Goal: Transaction & Acquisition: Book appointment/travel/reservation

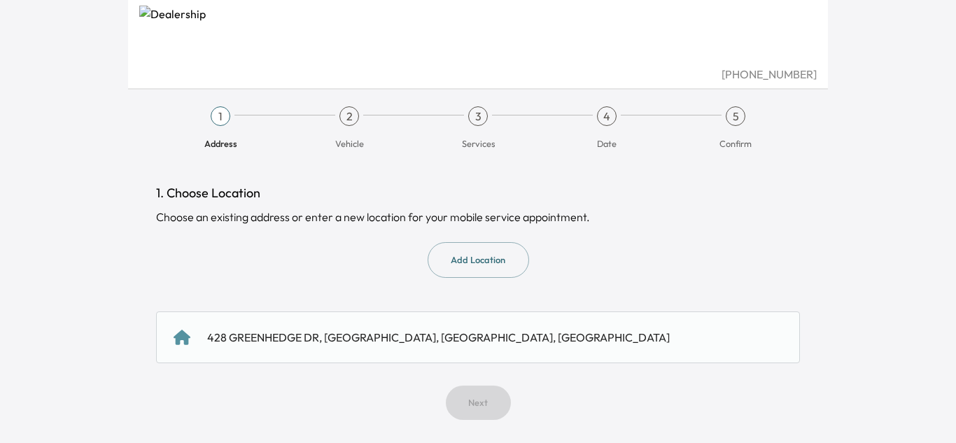
click at [462, 333] on div "428 GREENHEDGE DR, [GEOGRAPHIC_DATA], [GEOGRAPHIC_DATA], [GEOGRAPHIC_DATA]" at bounding box center [477, 337] width 609 height 17
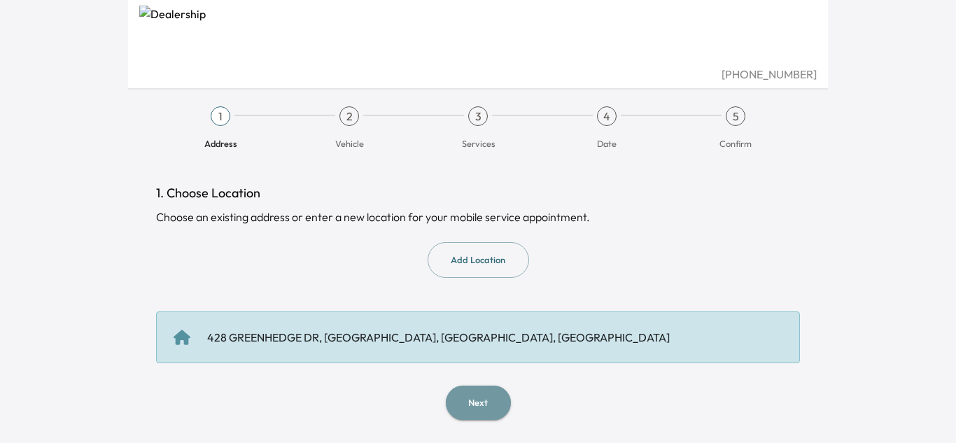
click at [488, 402] on button "Next" at bounding box center [478, 402] width 65 height 34
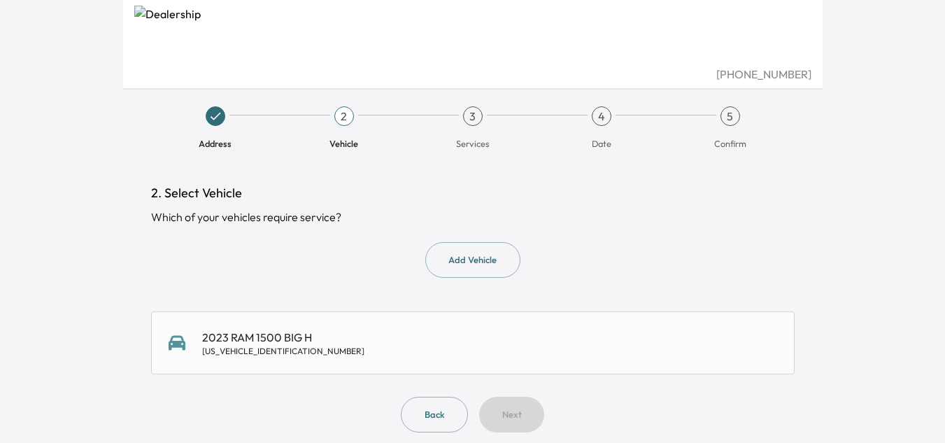
scroll to position [12, 0]
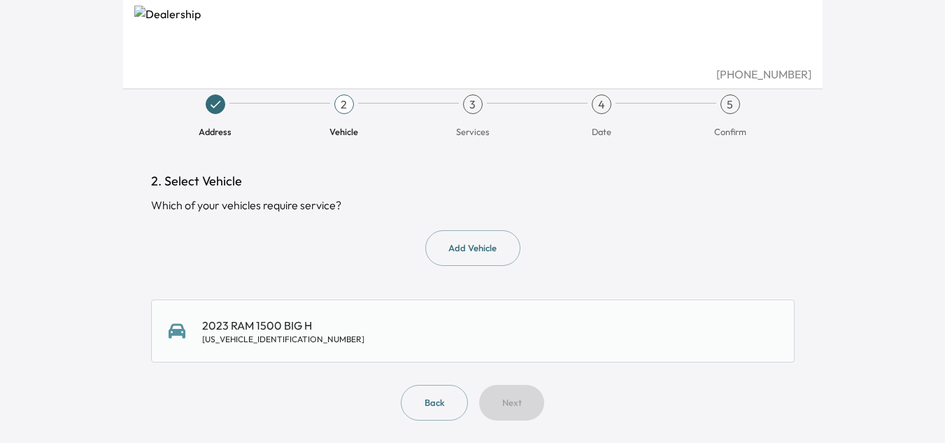
click at [430, 325] on div "2023 RAM 1500 BIG H [US_VEHICLE_IDENTIFICATION_NUMBER]" at bounding box center [473, 331] width 609 height 28
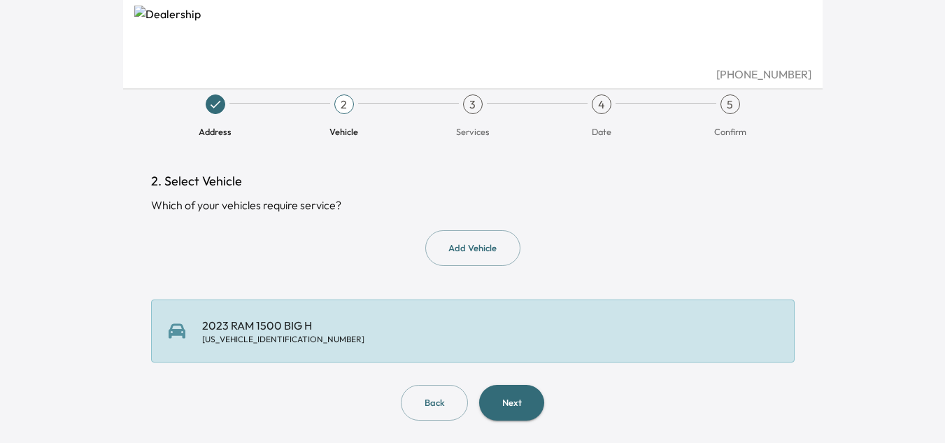
click at [506, 396] on button "Next" at bounding box center [511, 403] width 65 height 36
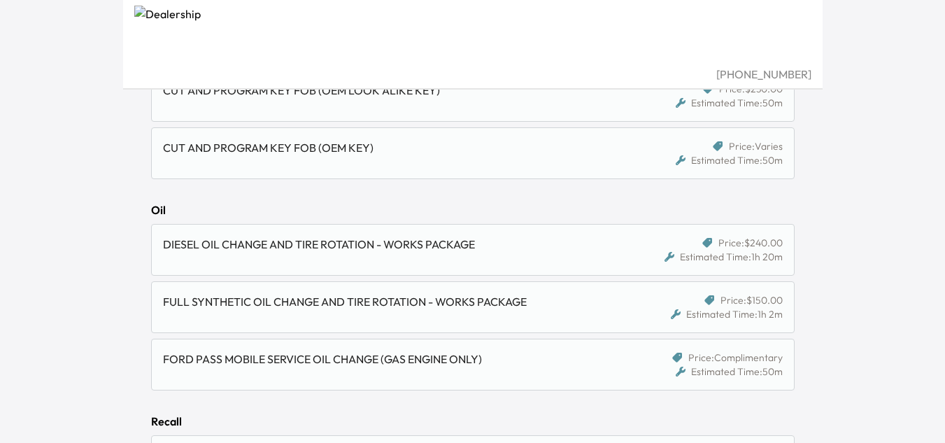
scroll to position [1049, 0]
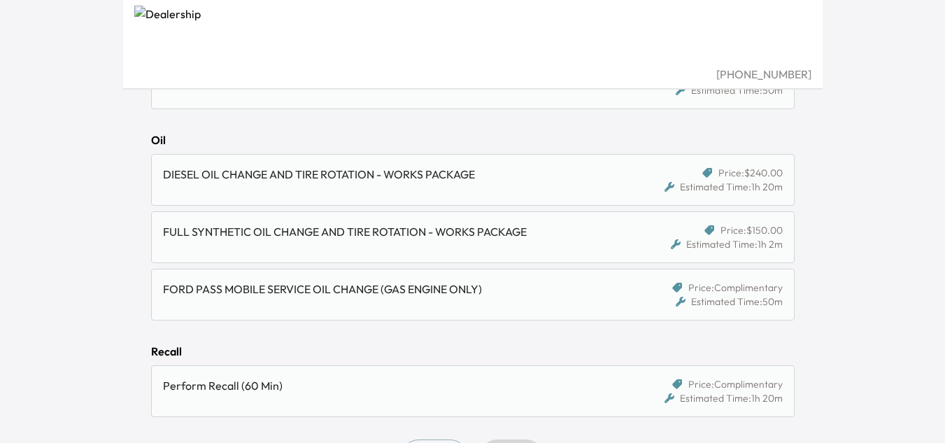
click at [533, 236] on div "FULL SYNTHETIC OIL CHANGE AND TIRE ROTATION - WORKS PACKAGE" at bounding box center [390, 231] width 454 height 17
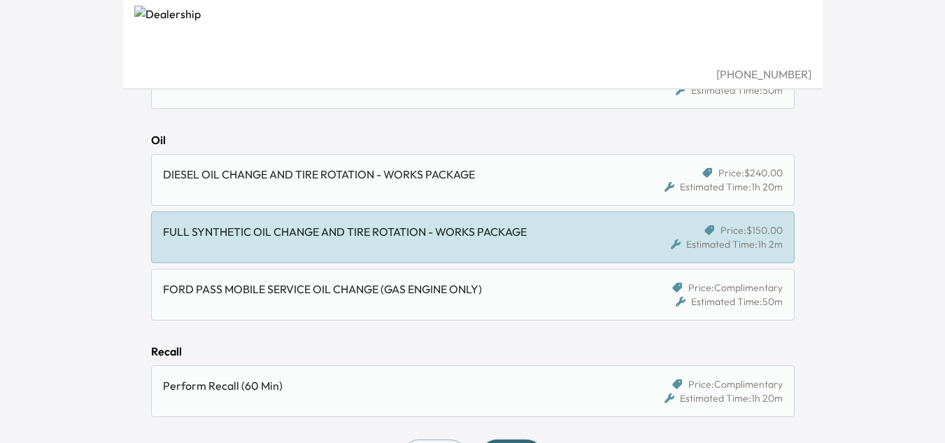
scroll to position [1104, 0]
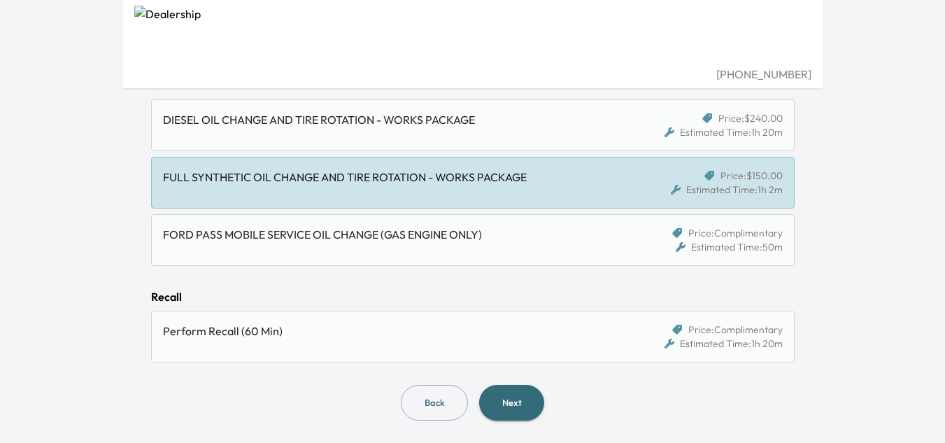
click at [371, 332] on div "Perform Recall (60 Min)" at bounding box center [390, 331] width 454 height 17
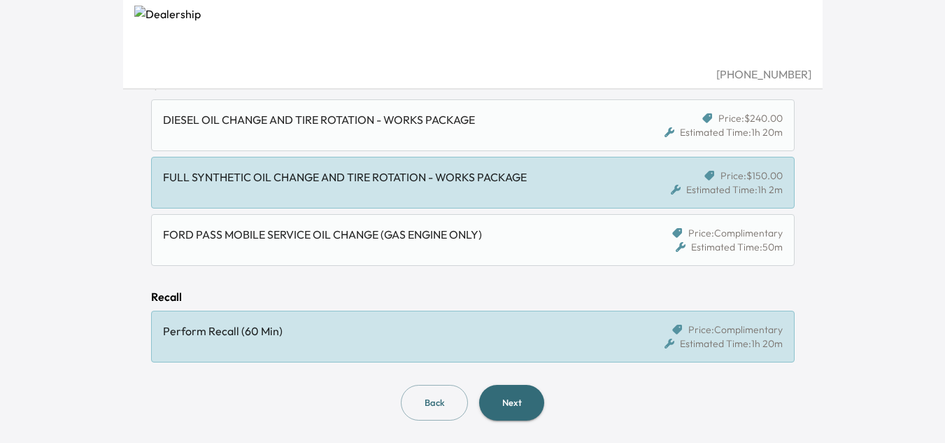
click at [371, 332] on div "Perform Recall (60 Min)" at bounding box center [390, 331] width 454 height 17
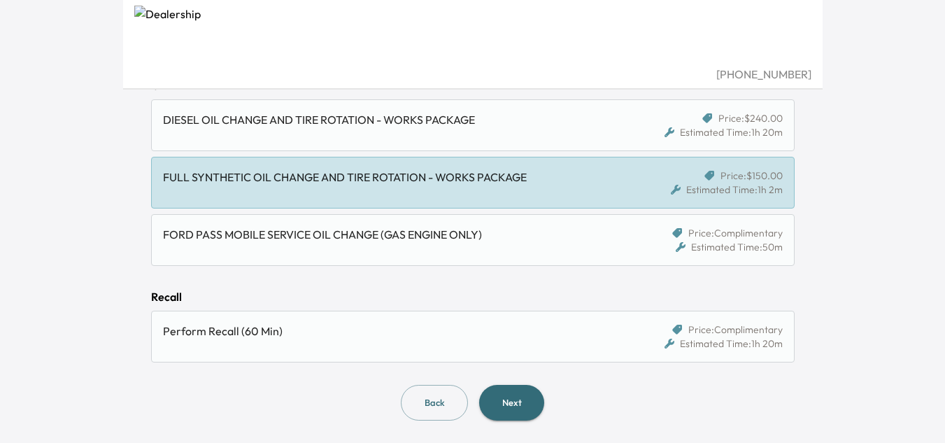
click at [369, 331] on div "Perform Recall (60 Min)" at bounding box center [390, 331] width 454 height 17
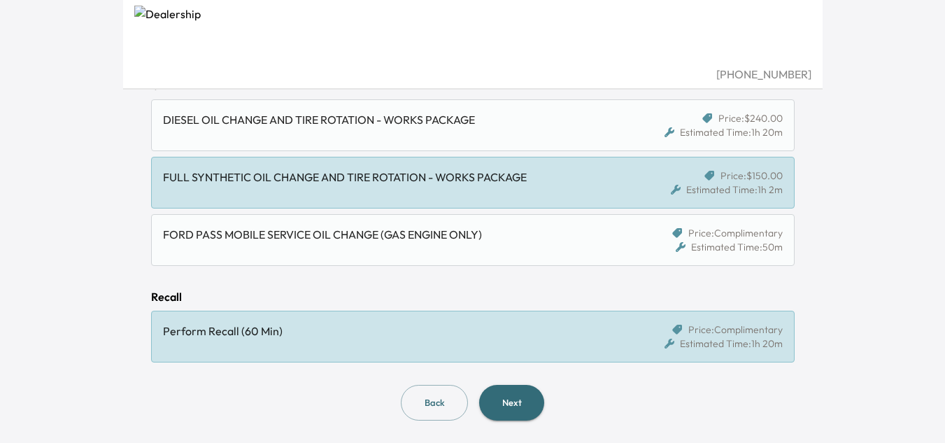
click at [531, 400] on button "Next" at bounding box center [511, 403] width 65 height 36
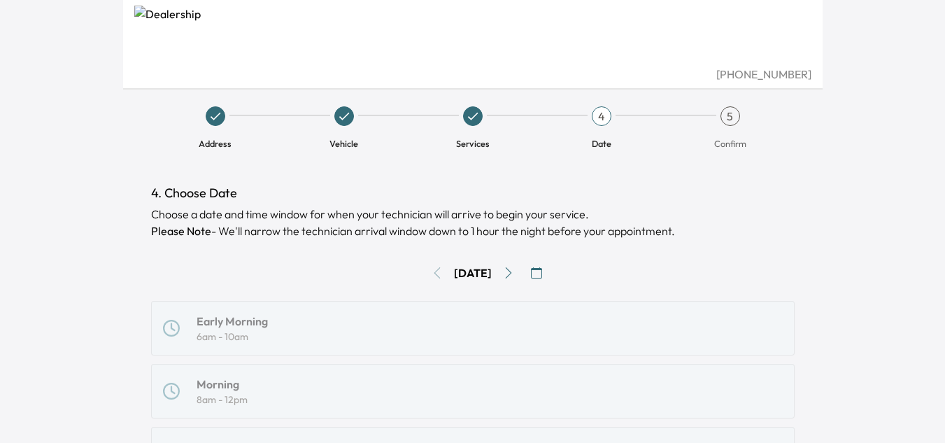
scroll to position [70, 0]
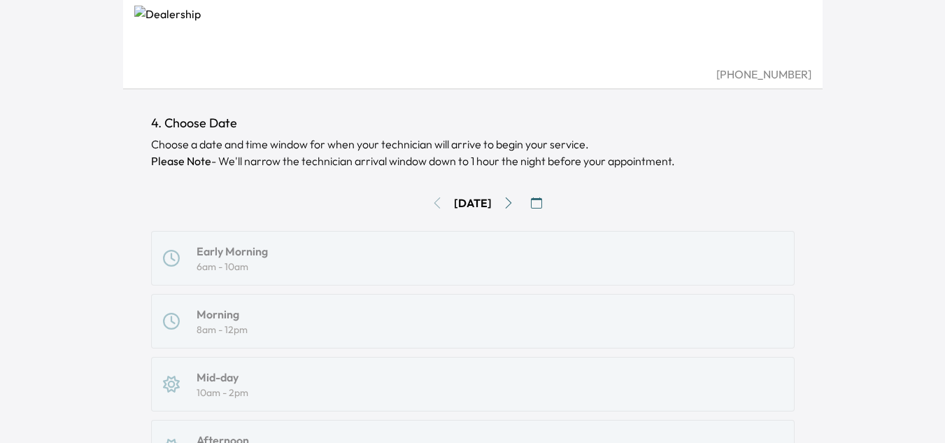
click at [323, 259] on div "Early Morning 6am - 10am Morning 8am - 12pm Mid-day 10am - 2pm Afternoon 12pm -…" at bounding box center [473, 447] width 644 height 432
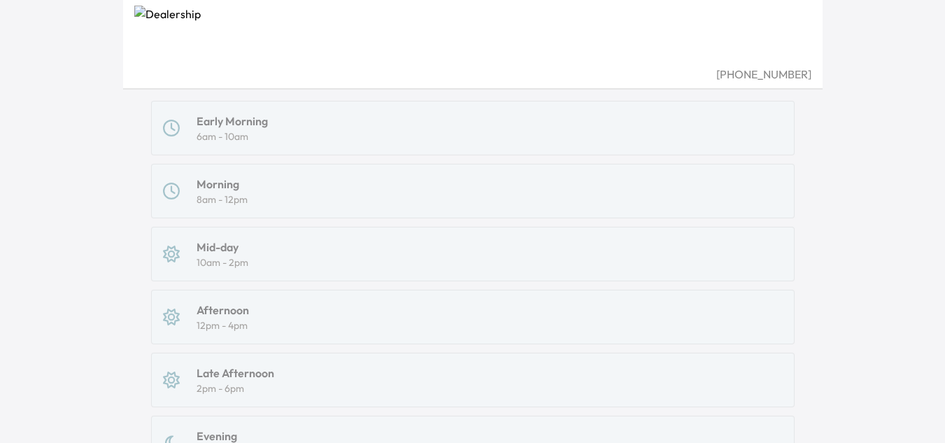
scroll to position [0, 0]
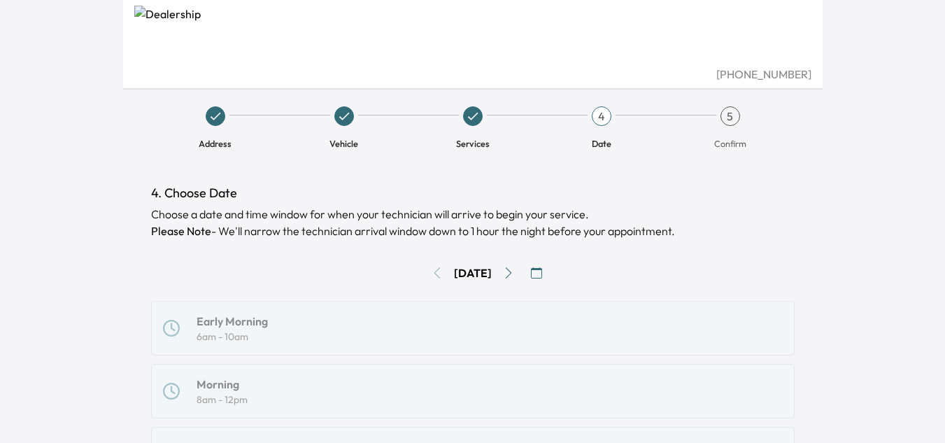
click at [541, 274] on icon "button" at bounding box center [536, 272] width 11 height 11
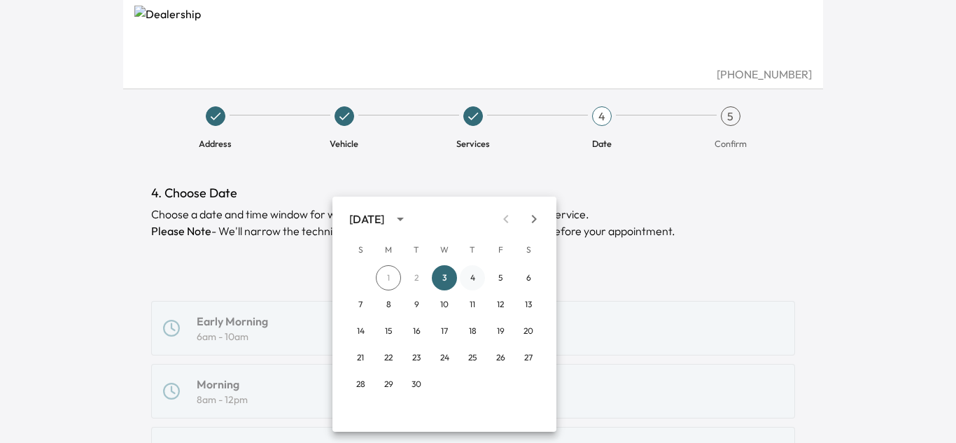
click at [474, 274] on button "4" at bounding box center [472, 277] width 25 height 25
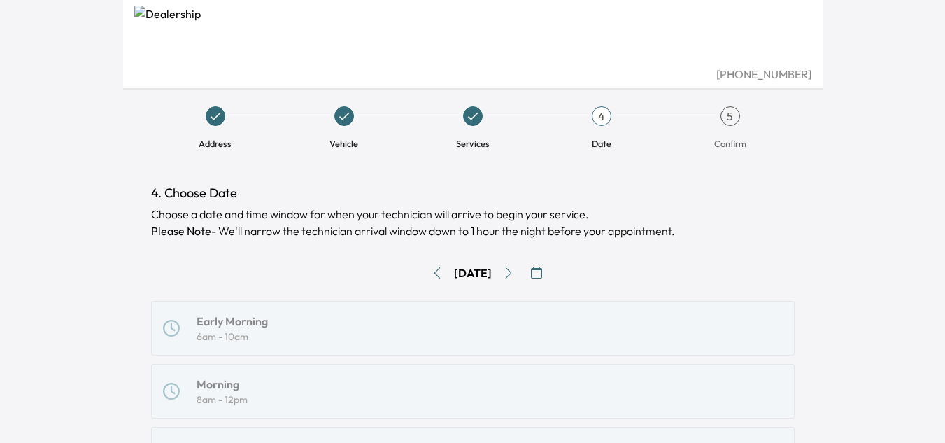
click at [514, 269] on icon "Go to next day" at bounding box center [508, 272] width 11 height 11
click at [514, 268] on icon "Go to next day" at bounding box center [508, 272] width 11 height 11
click at [542, 269] on icon "button" at bounding box center [536, 272] width 11 height 11
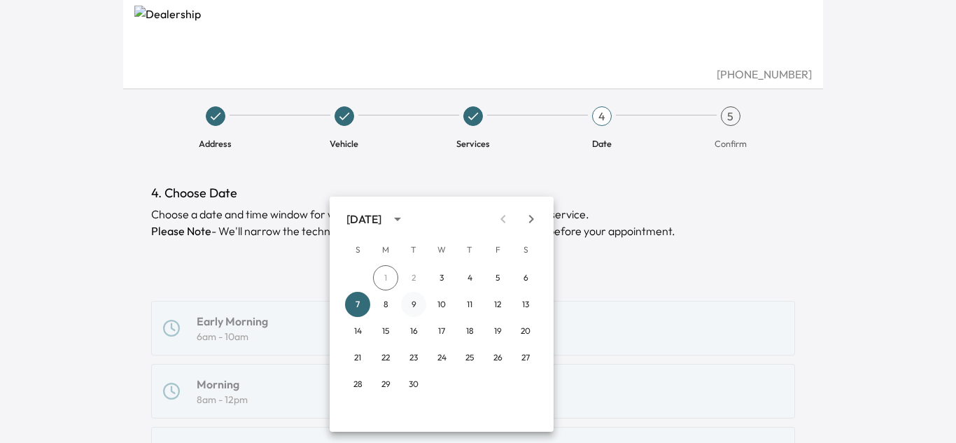
click at [412, 301] on button "9" at bounding box center [413, 304] width 25 height 25
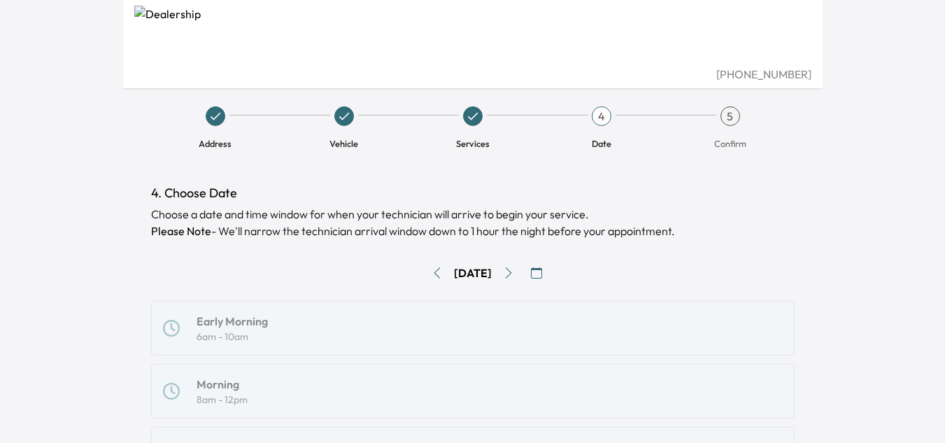
click at [542, 272] on icon "button" at bounding box center [536, 272] width 11 height 11
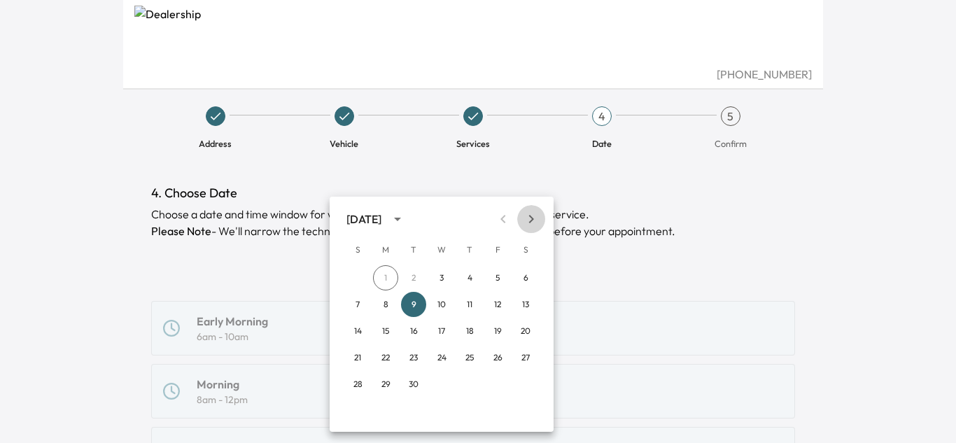
click at [536, 215] on icon "Next month" at bounding box center [531, 219] width 17 height 17
click at [385, 299] on button "6" at bounding box center [385, 304] width 25 height 25
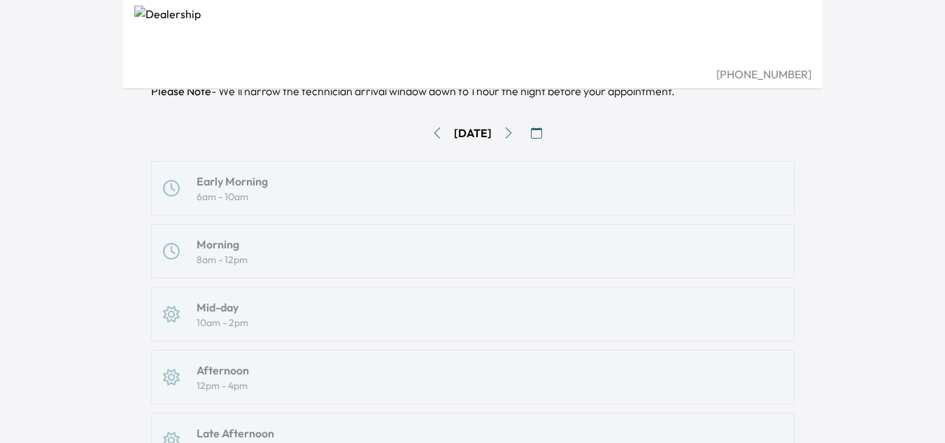
scroll to position [350, 0]
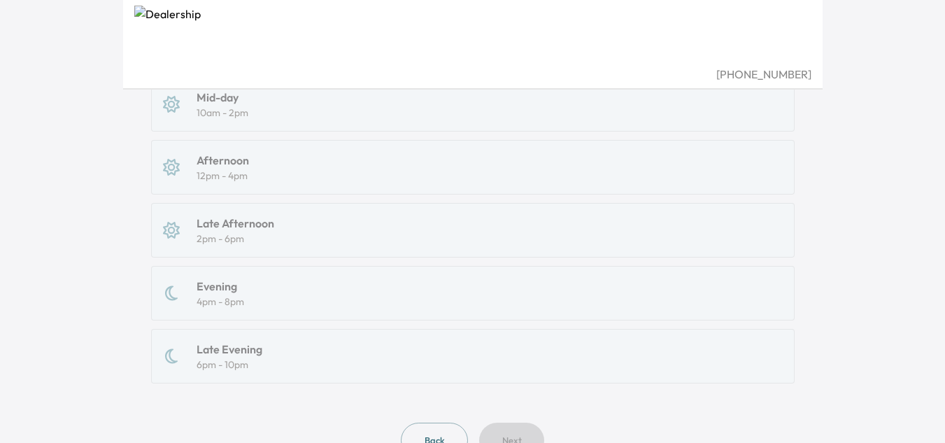
click at [248, 346] on div "Early Morning 6am - 10am Morning 8am - 12pm Mid-day 10am - 2pm Afternoon 12pm -…" at bounding box center [473, 167] width 644 height 432
click at [257, 285] on div "Early Morning 6am - 10am Morning 8am - 12pm Mid-day 10am - 2pm Afternoon 12pm -…" at bounding box center [473, 167] width 644 height 432
click at [255, 228] on div "Early Morning 6am - 10am Morning 8am - 12pm Mid-day 10am - 2pm Afternoon 12pm -…" at bounding box center [473, 167] width 644 height 432
click at [265, 141] on div "Early Morning 6am - 10am Morning 8am - 12pm Mid-day 10am - 2pm Afternoon 12pm -…" at bounding box center [473, 167] width 644 height 432
drag, startPoint x: 276, startPoint y: 128, endPoint x: 321, endPoint y: 193, distance: 79.0
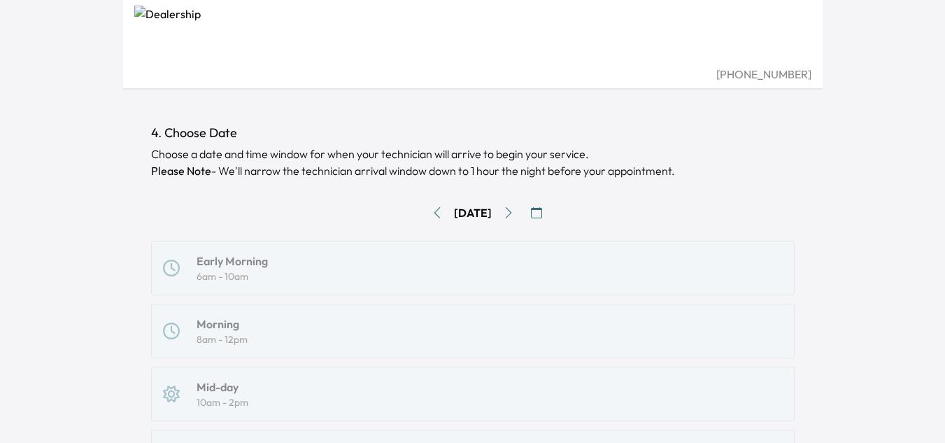
scroll to position [0, 0]
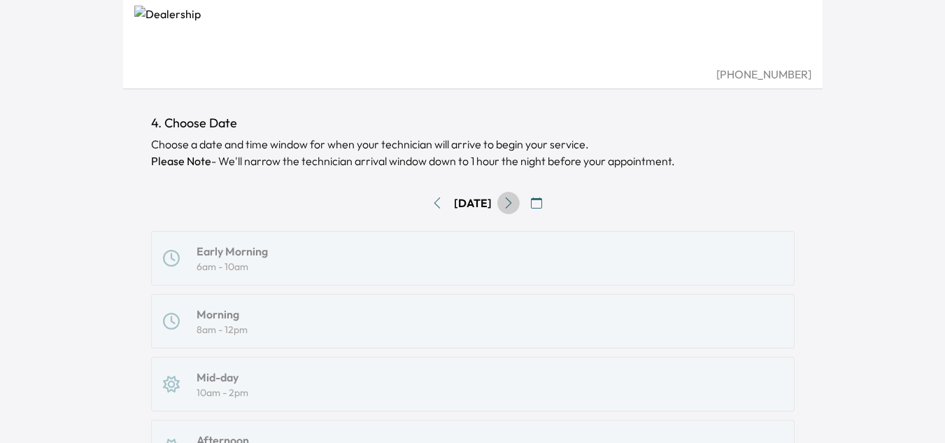
click at [514, 207] on icon "Go to next day" at bounding box center [508, 202] width 11 height 11
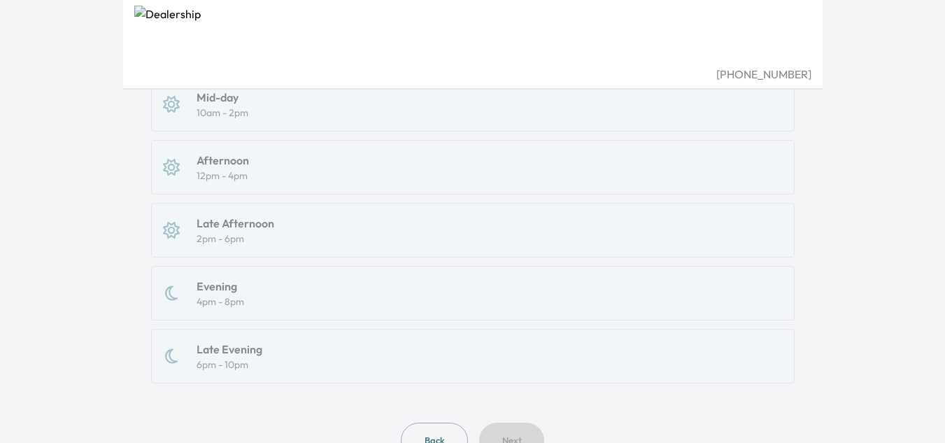
scroll to position [410, 0]
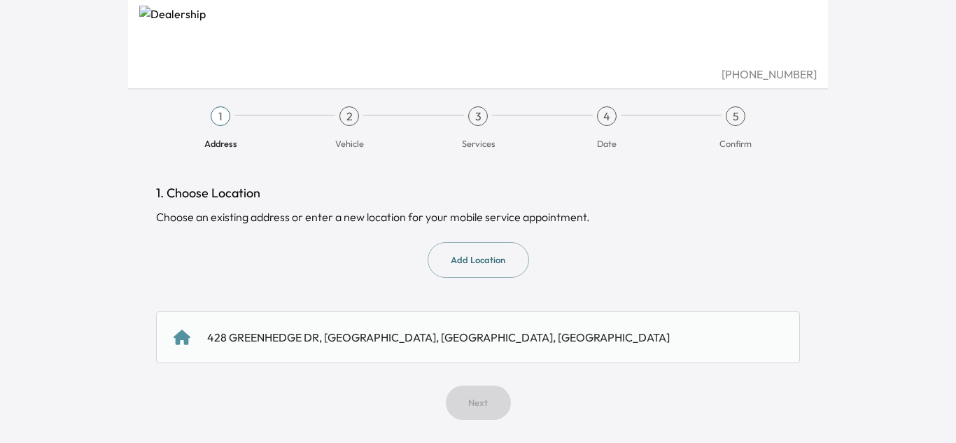
click at [479, 335] on div "428 GREENHEDGE DR, [GEOGRAPHIC_DATA], [GEOGRAPHIC_DATA], [GEOGRAPHIC_DATA]" at bounding box center [477, 337] width 609 height 17
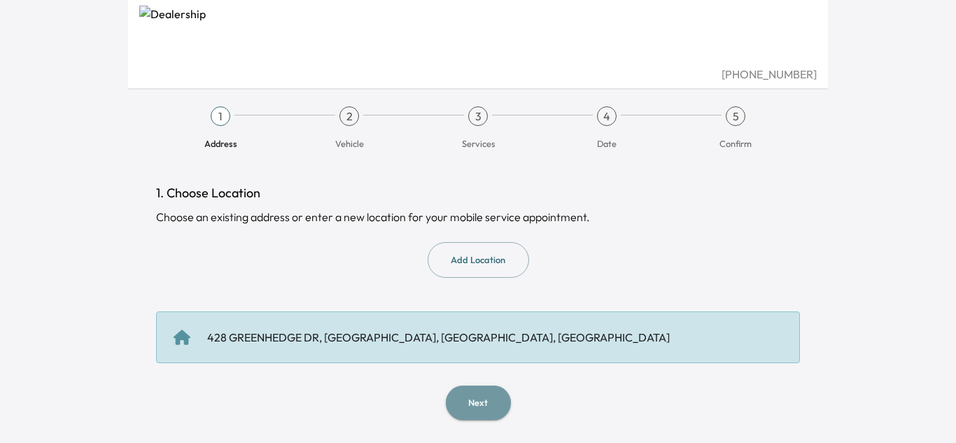
click at [475, 404] on button "Next" at bounding box center [478, 402] width 65 height 34
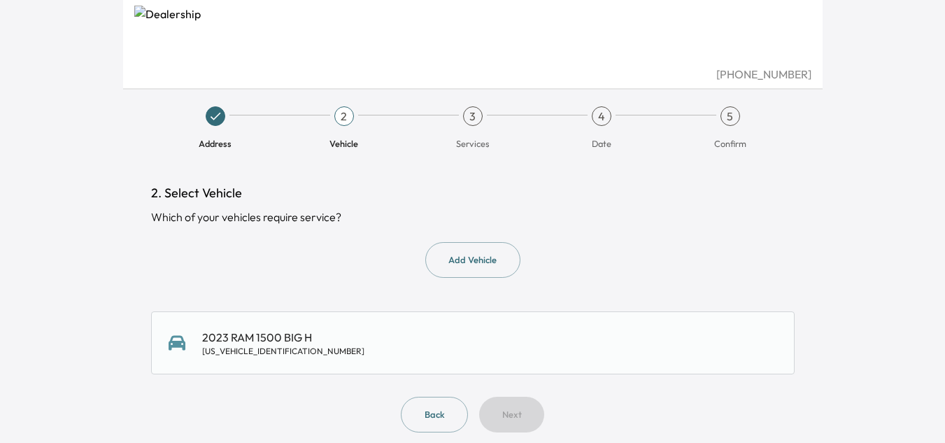
scroll to position [12, 0]
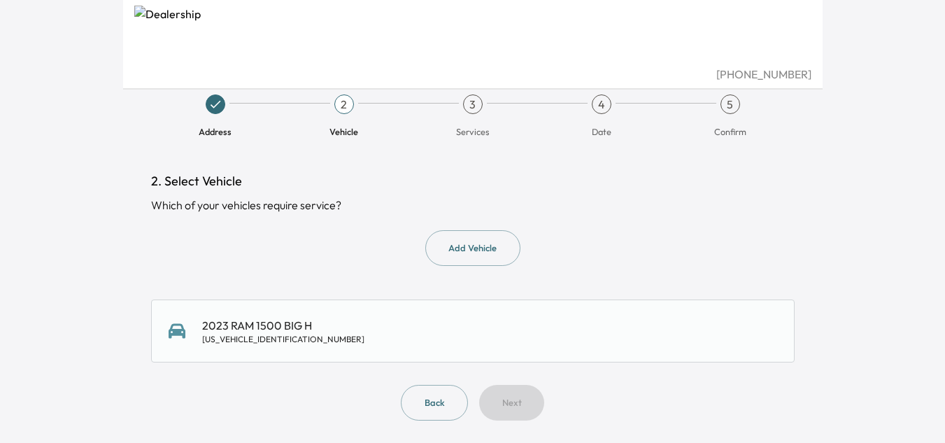
drag, startPoint x: 442, startPoint y: 334, endPoint x: 444, endPoint y: 325, distance: 9.3
click at [442, 332] on div "2023 RAM 1500 BIG H [US_VEHICLE_IDENTIFICATION_NUMBER]" at bounding box center [473, 331] width 609 height 28
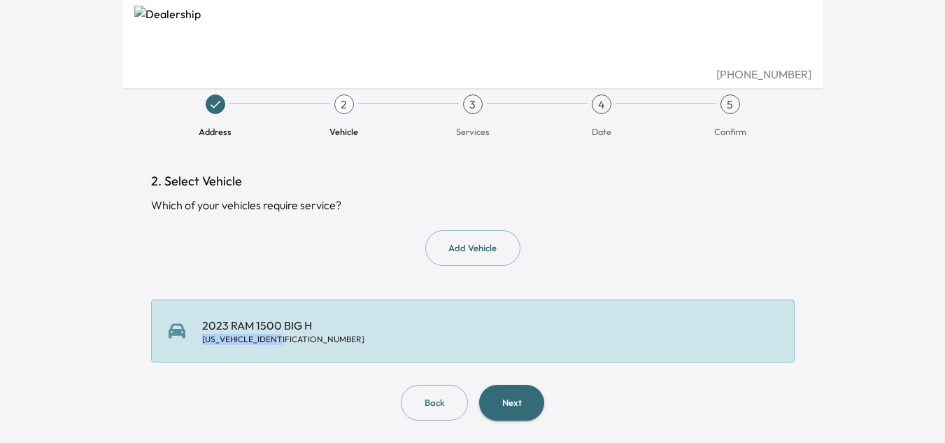
click at [518, 393] on button "Next" at bounding box center [511, 403] width 65 height 36
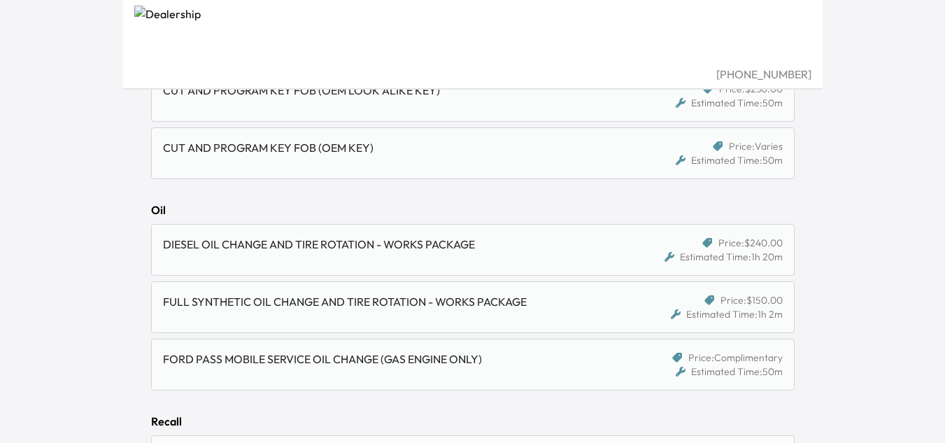
scroll to position [1049, 0]
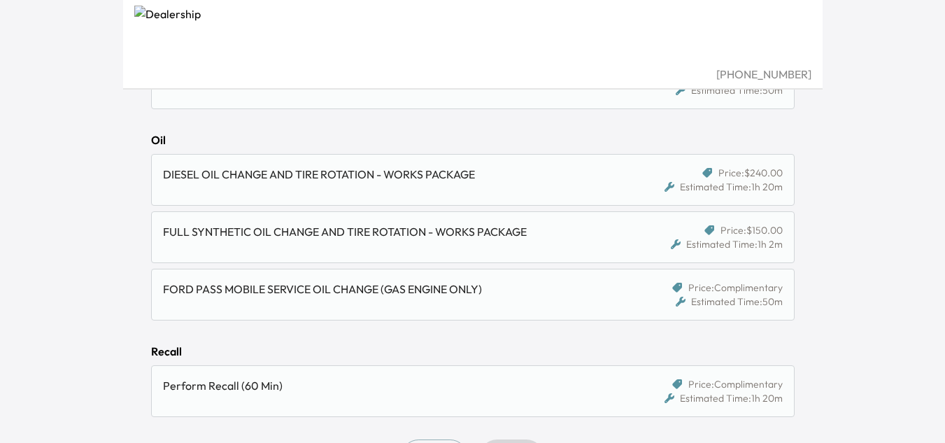
click at [521, 247] on div "FULL SYNTHETIC OIL CHANGE AND TIRE ROTATION - WORKS PACKAGE" at bounding box center [395, 237] width 465 height 28
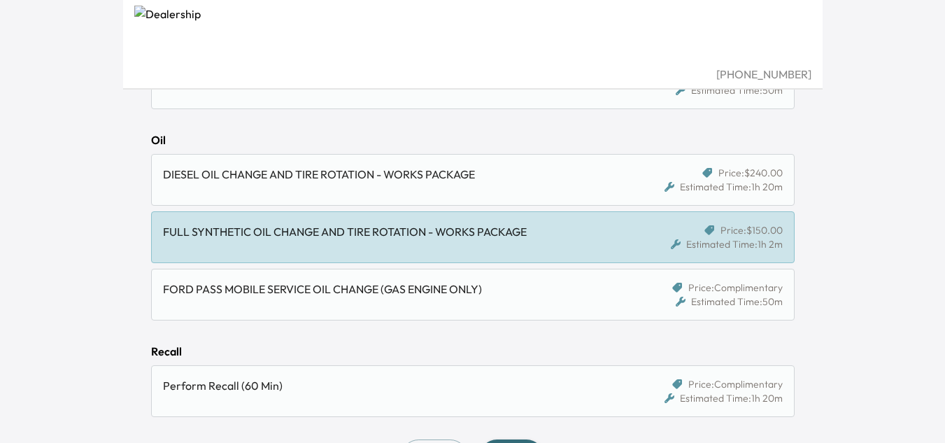
scroll to position [1104, 0]
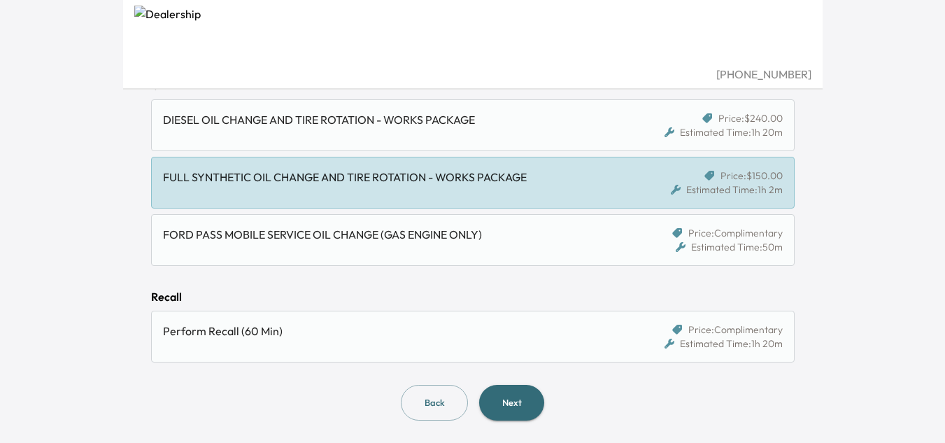
click at [516, 397] on button "Next" at bounding box center [511, 403] width 65 height 36
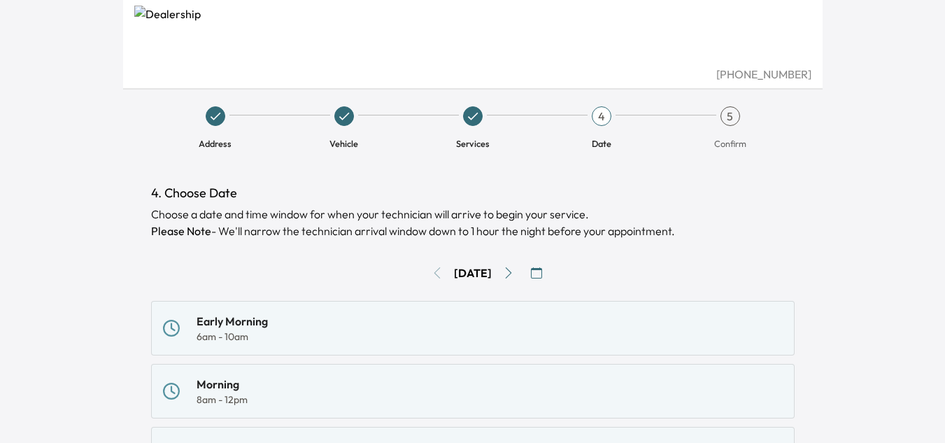
scroll to position [70, 0]
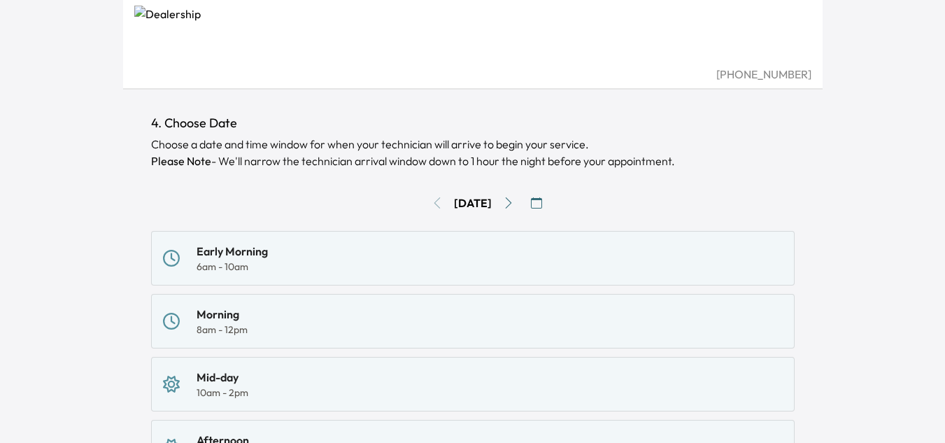
drag, startPoint x: 247, startPoint y: 250, endPoint x: 251, endPoint y: 244, distance: 7.6
click at [249, 246] on div "Early Morning" at bounding box center [232, 251] width 71 height 17
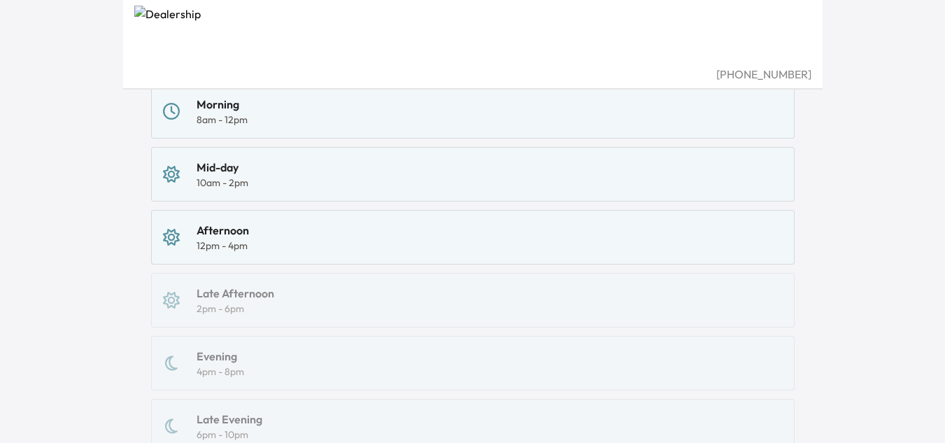
scroll to position [410, 0]
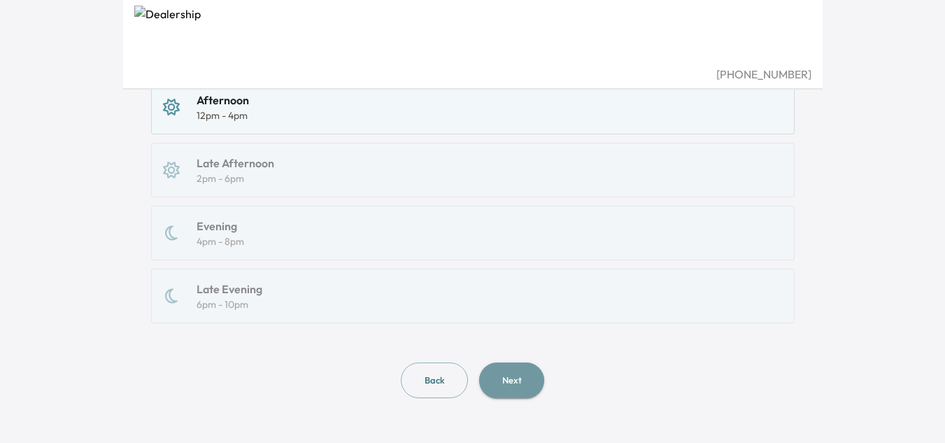
click at [522, 378] on button "Next" at bounding box center [511, 380] width 65 height 36
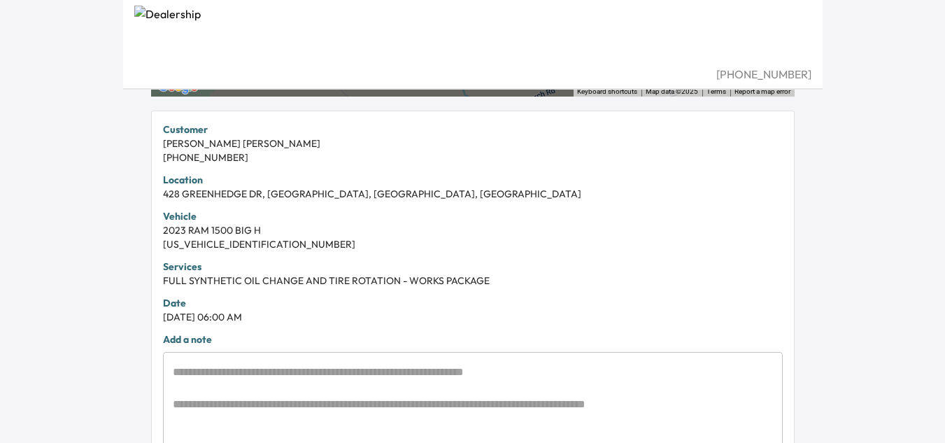
scroll to position [350, 0]
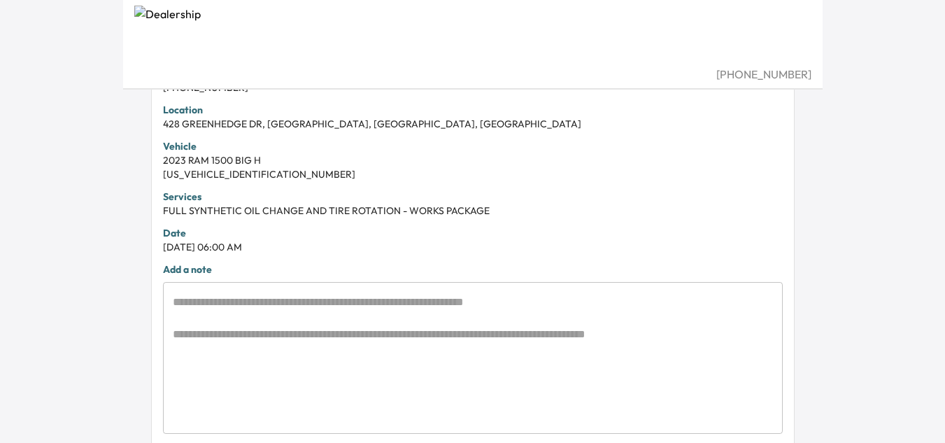
scroll to position [410, 0]
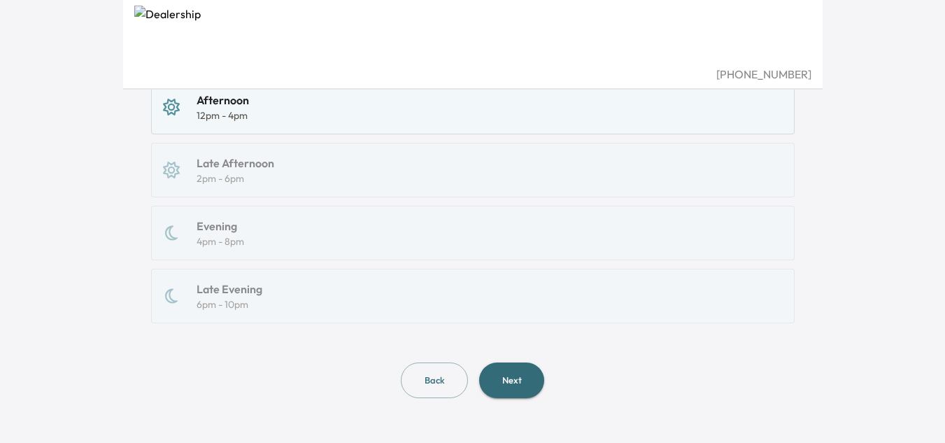
scroll to position [1104, 0]
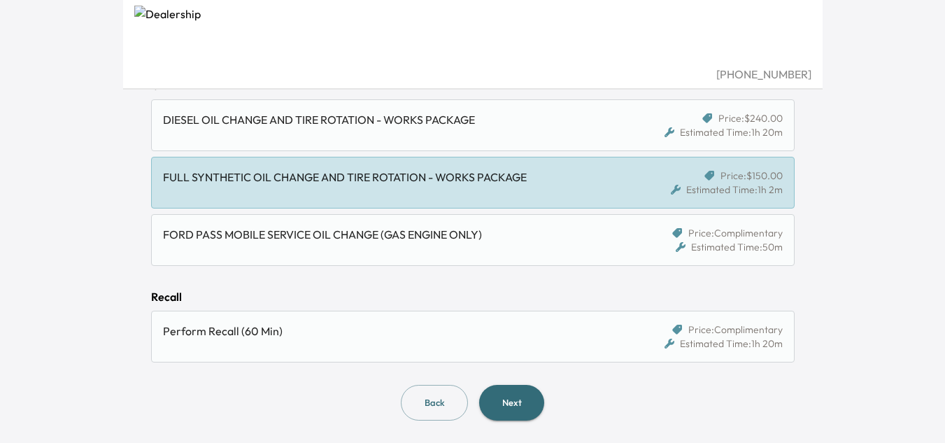
click at [705, 173] on icon at bounding box center [709, 176] width 10 height 10
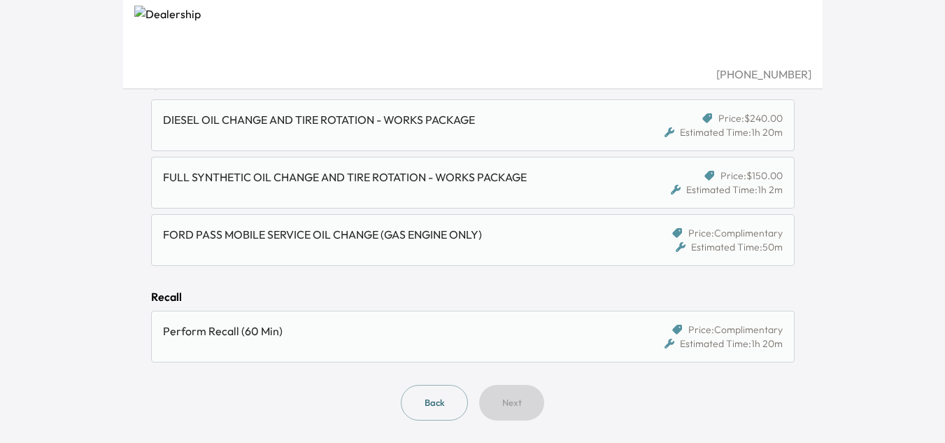
click at [711, 172] on icon at bounding box center [709, 176] width 10 height 10
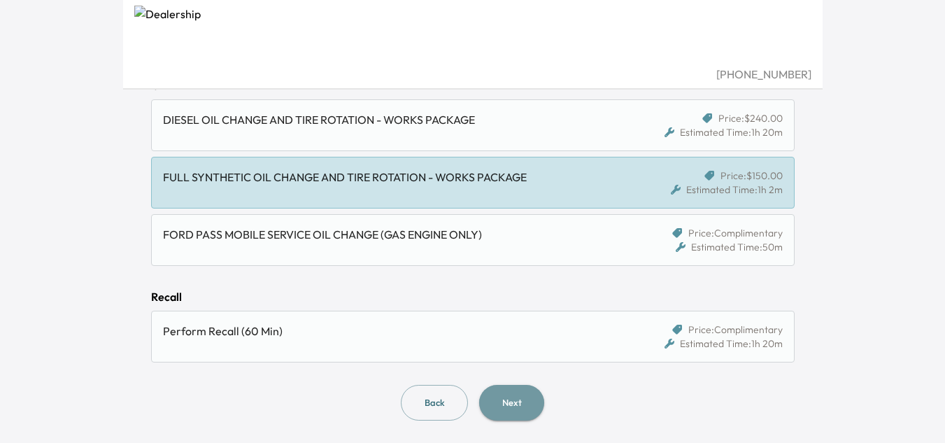
click at [529, 403] on button "Next" at bounding box center [511, 403] width 65 height 36
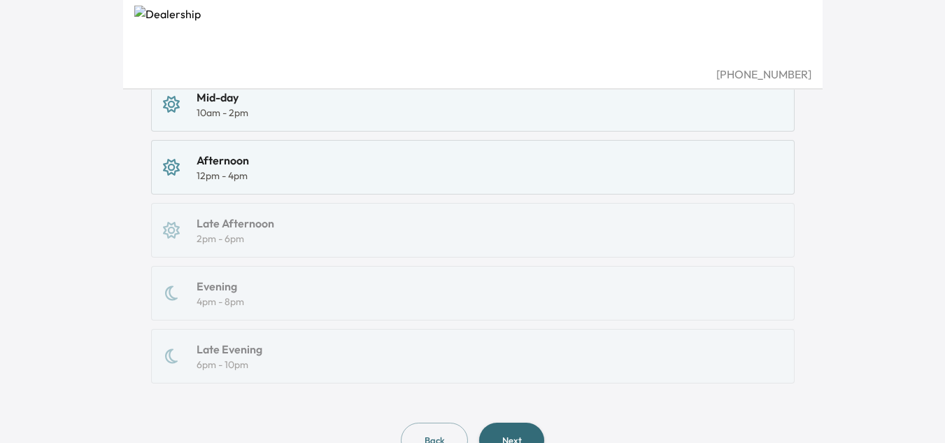
scroll to position [410, 0]
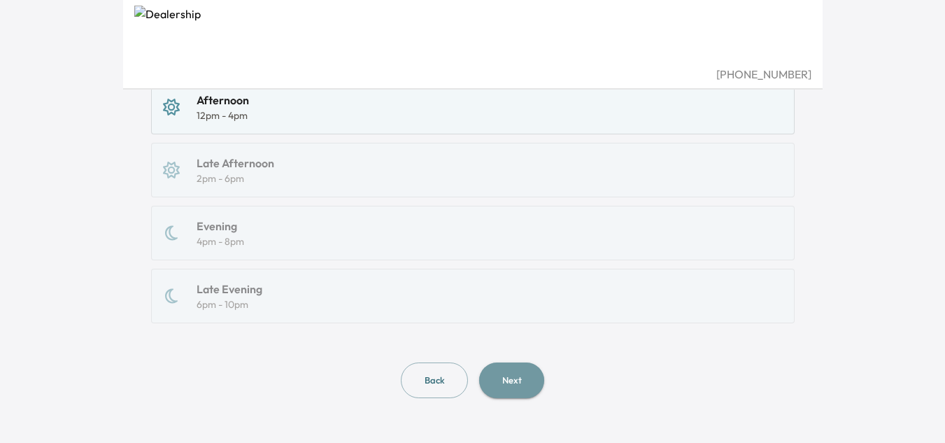
click at [516, 378] on button "Next" at bounding box center [511, 380] width 65 height 36
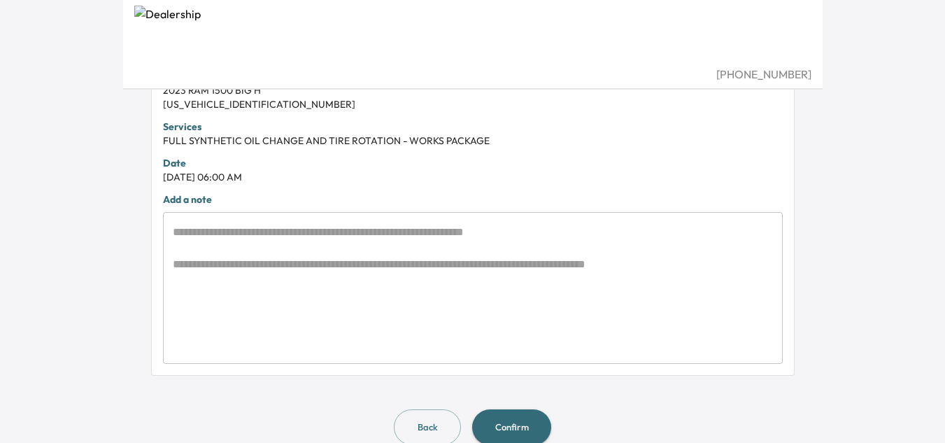
scroll to position [444, 0]
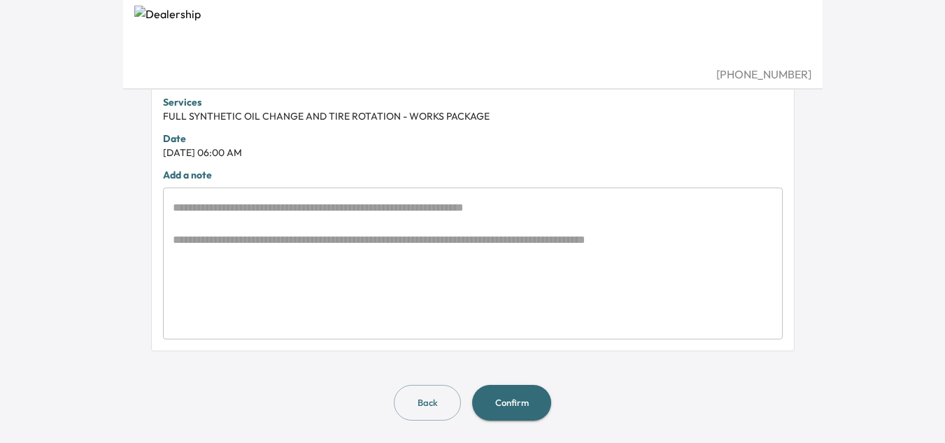
click at [527, 398] on button "Confirm" at bounding box center [511, 403] width 79 height 36
